Goal: Find specific page/section: Find specific page/section

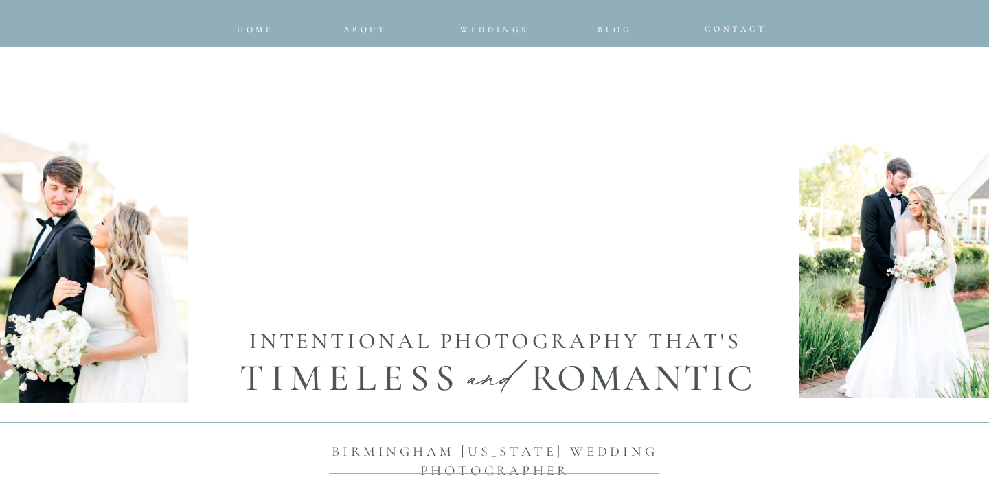
scroll to position [671, 0]
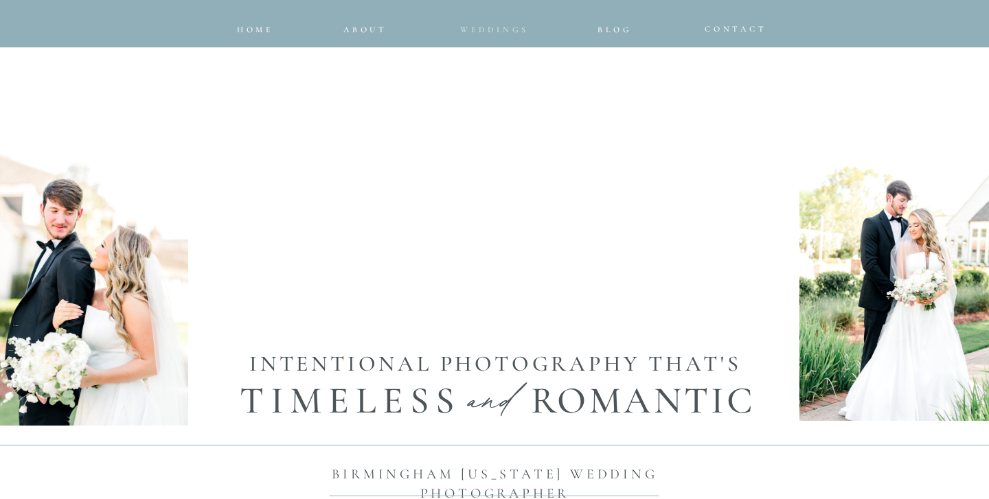
click at [508, 28] on span "Weddings" at bounding box center [494, 30] width 69 height 10
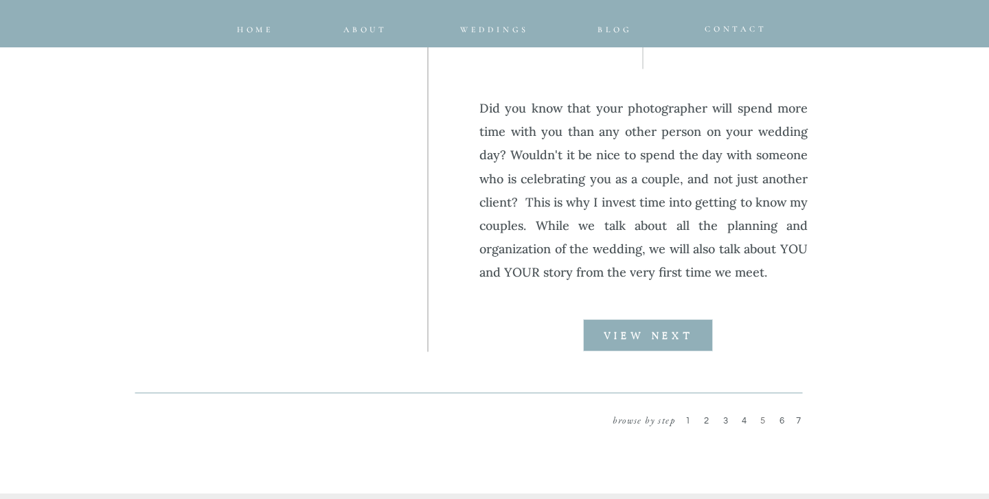
scroll to position [1780, 0]
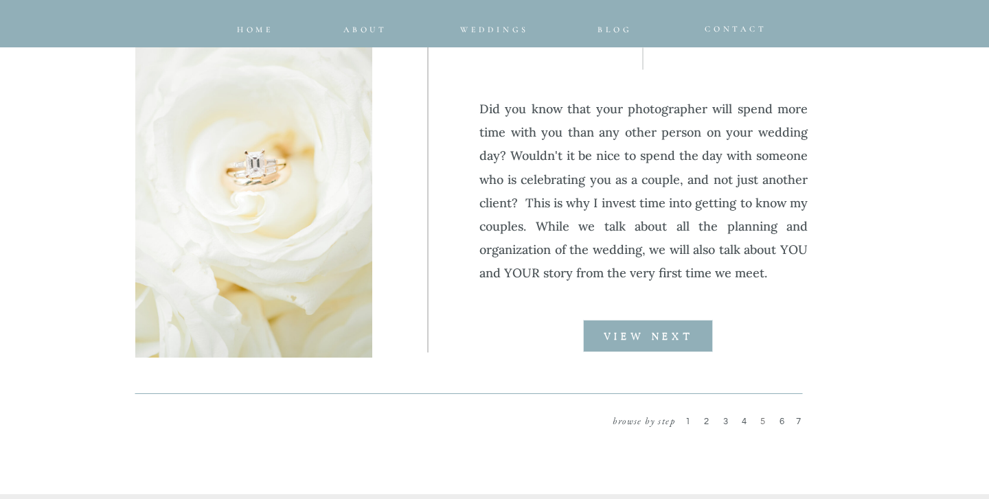
click at [676, 340] on b "VIEW NEXT" at bounding box center [648, 337] width 89 height 10
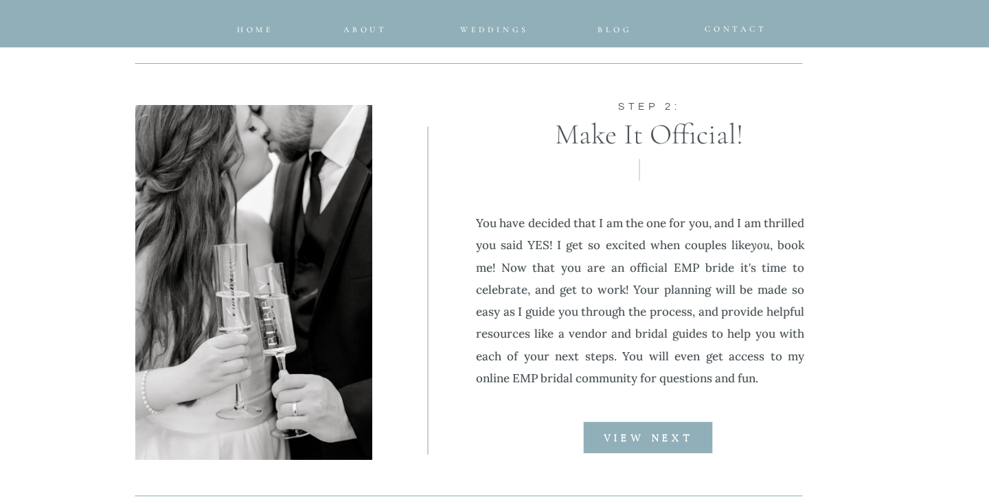
scroll to position [1675, 0]
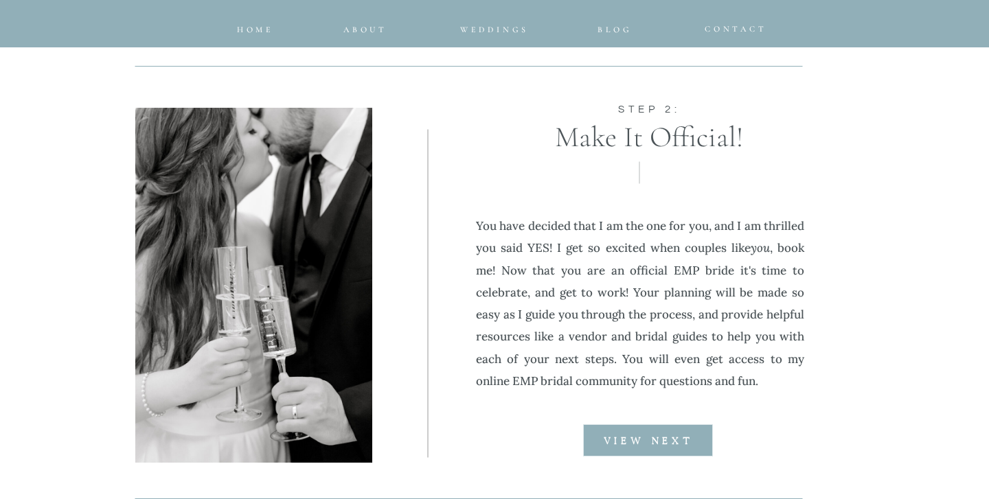
click at [637, 444] on b "VIEW NEXT" at bounding box center [648, 442] width 89 height 10
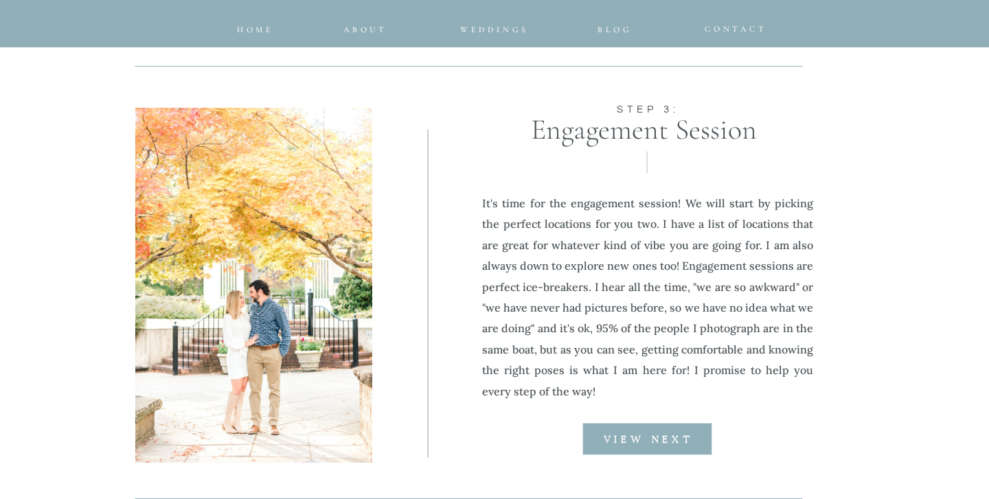
click at [637, 444] on b "VIEW NEXT" at bounding box center [648, 440] width 89 height 10
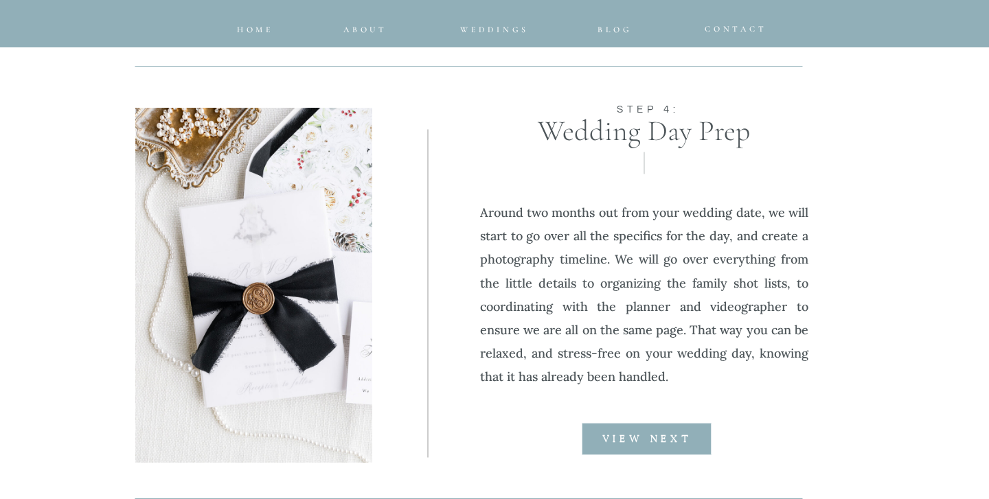
click at [637, 444] on b "VIEW NEXT" at bounding box center [646, 440] width 89 height 10
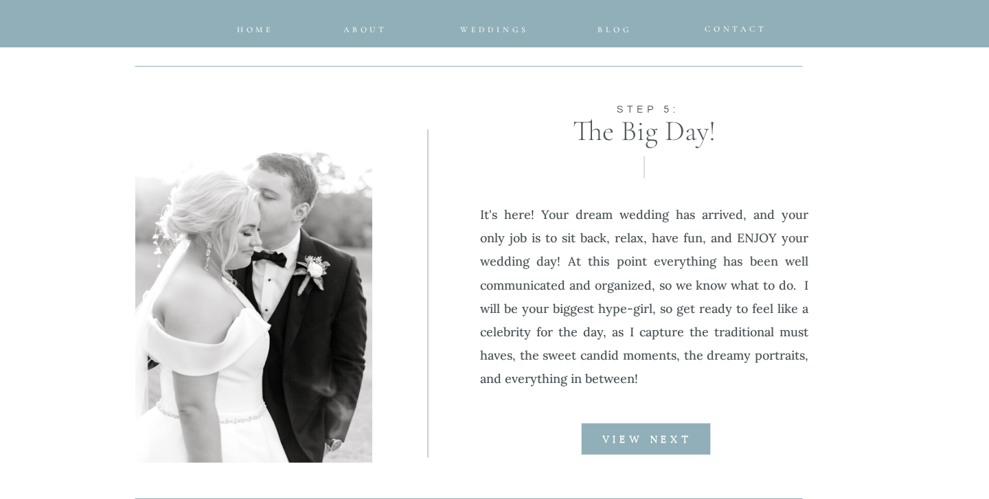
click at [637, 444] on b "VIEW NEXT" at bounding box center [646, 440] width 89 height 10
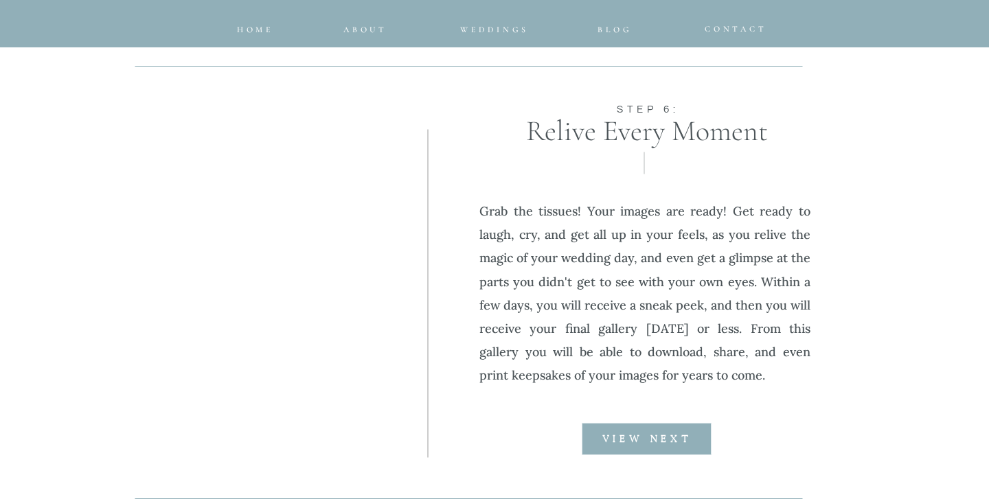
click at [637, 445] on div at bounding box center [647, 439] width 130 height 32
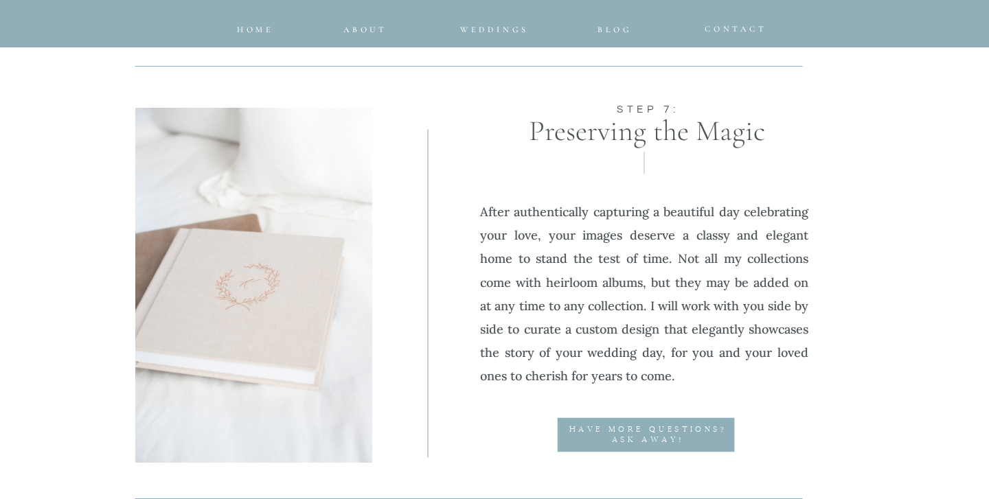
click at [637, 446] on div at bounding box center [646, 435] width 178 height 35
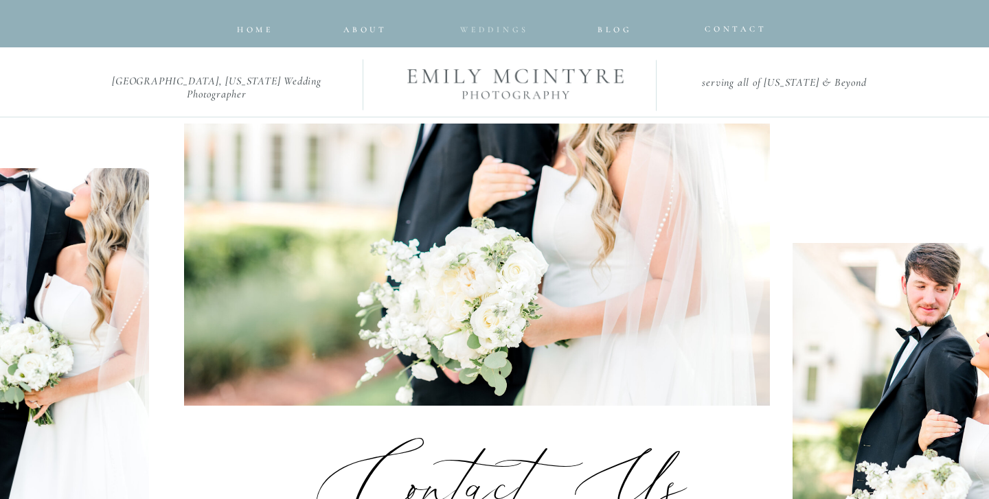
click at [478, 28] on span "Weddings" at bounding box center [494, 30] width 69 height 10
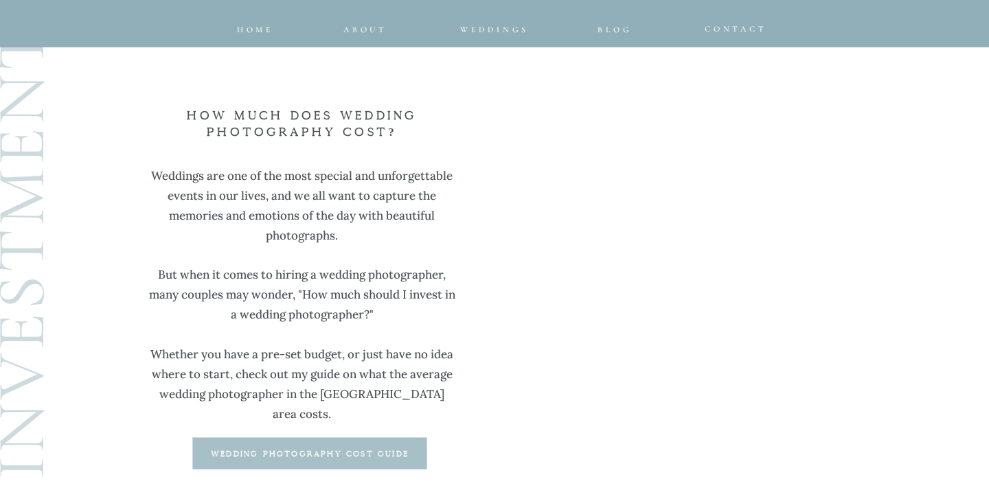
scroll to position [3596, 0]
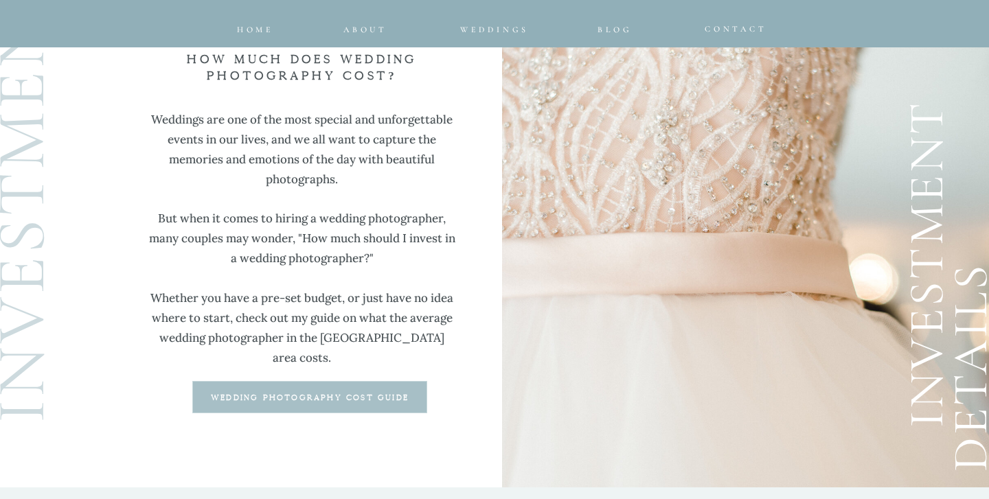
click at [343, 396] on b "wedding photography cost guide" at bounding box center [310, 398] width 198 height 8
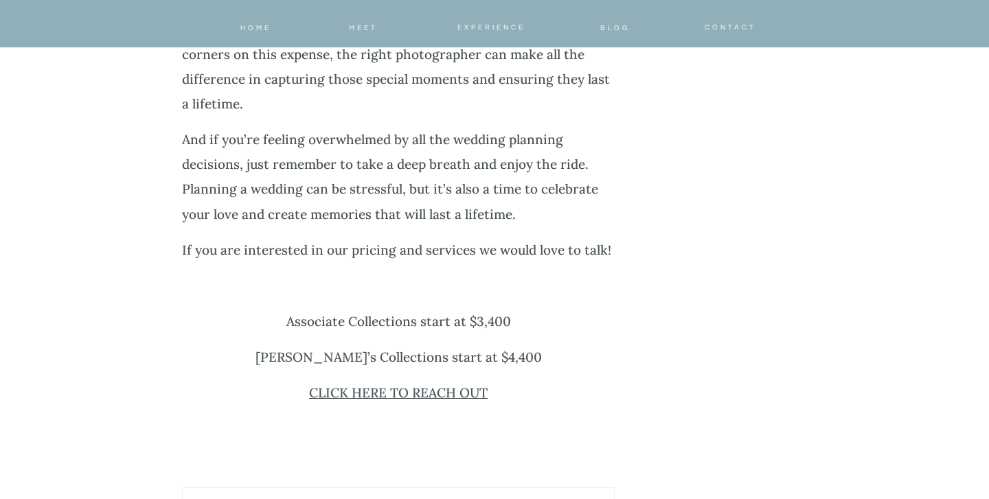
scroll to position [5334, 0]
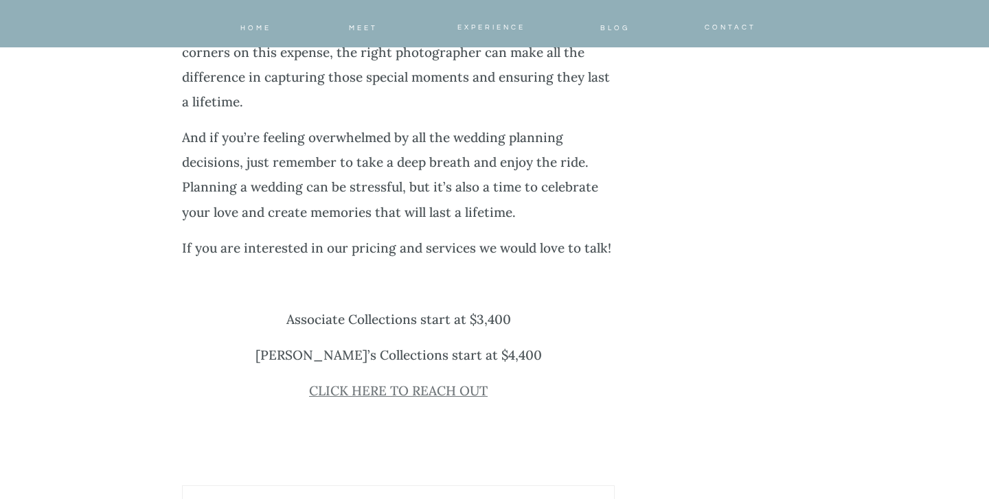
click at [436, 383] on link "CLICK HERE TO REACH OUT" at bounding box center [398, 391] width 179 height 16
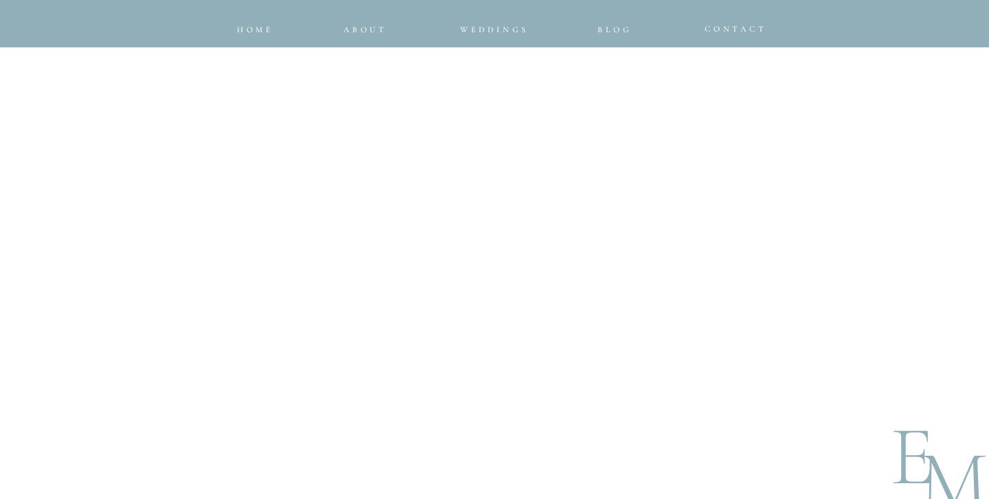
scroll to position [1150, 0]
